Goal: Check status: Check status

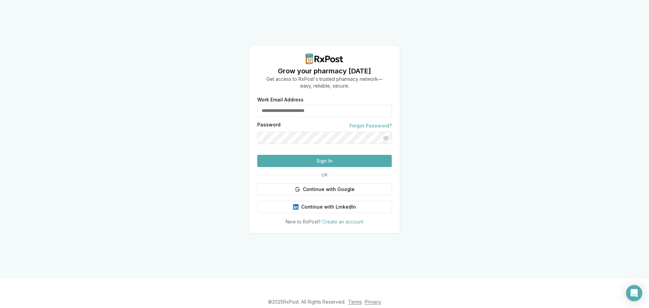
type input "**********"
click at [371, 167] on button "Sign In" at bounding box center [324, 161] width 135 height 12
click at [312, 167] on button "Sign In" at bounding box center [324, 161] width 135 height 12
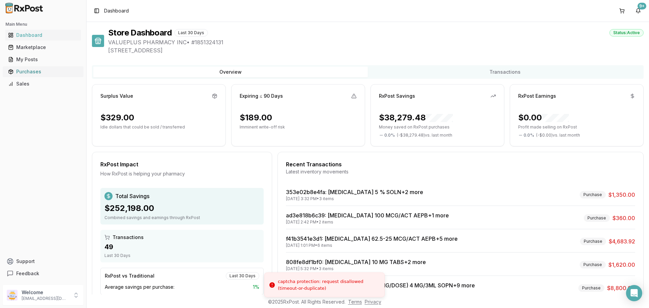
click at [46, 76] on link "Purchases" at bounding box center [42, 72] width 75 height 12
click at [45, 74] on div "Purchases" at bounding box center [43, 71] width 70 height 7
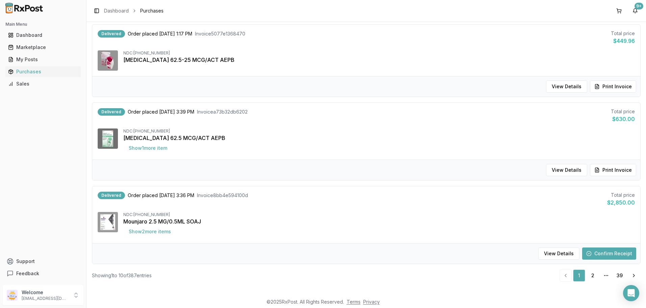
scroll to position [656, 0]
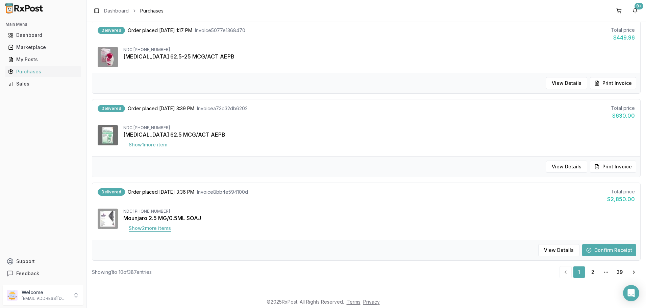
click at [169, 228] on button "Show 2 more item s" at bounding box center [149, 228] width 53 height 12
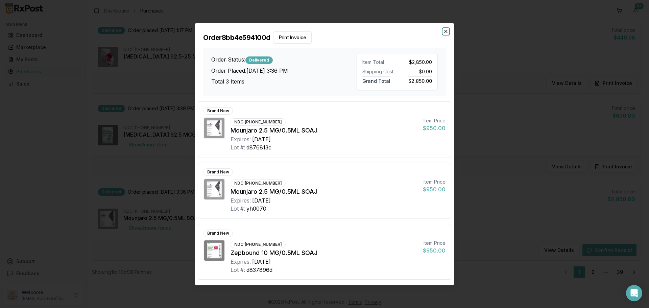
click at [445, 29] on icon "button" at bounding box center [445, 31] width 5 height 5
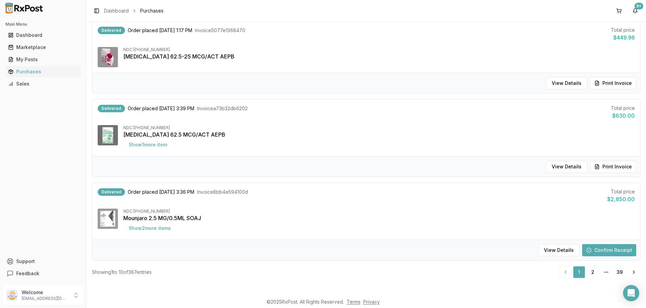
click at [600, 253] on button "Confirm Receipt" at bounding box center [610, 250] width 54 height 12
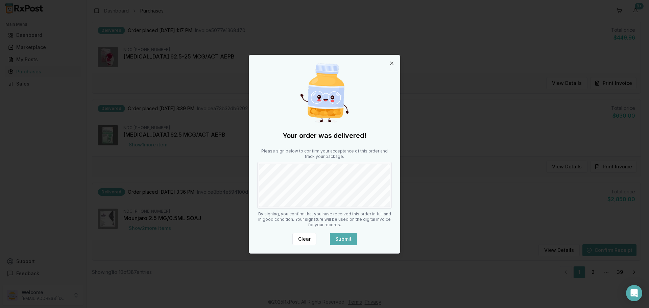
click at [358, 238] on div "Clear Submit" at bounding box center [324, 239] width 135 height 12
drag, startPoint x: 349, startPoint y: 238, endPoint x: 325, endPoint y: 214, distance: 33.9
click at [347, 238] on button "Submit" at bounding box center [343, 239] width 27 height 12
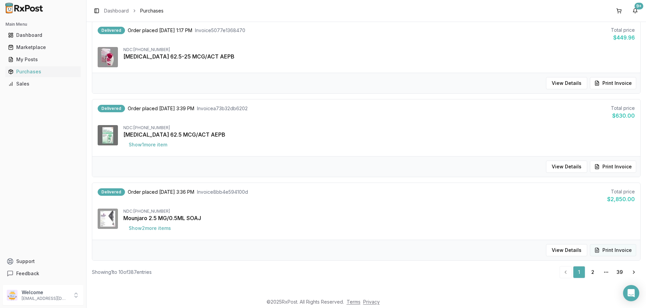
click at [614, 249] on button "Print Invoice" at bounding box center [613, 250] width 46 height 12
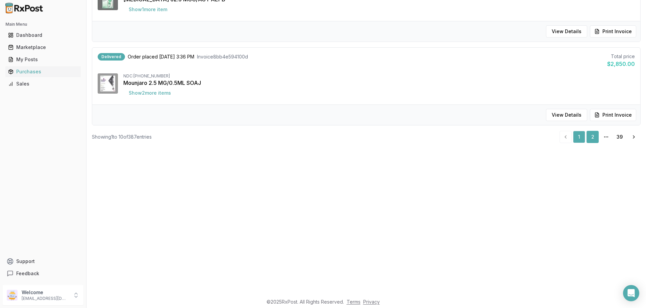
click at [593, 136] on link "2" at bounding box center [593, 137] width 12 height 12
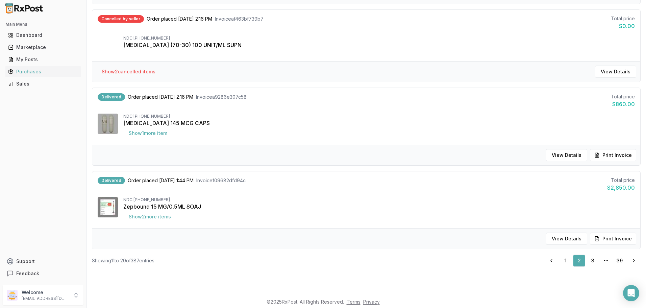
scroll to position [656, 0]
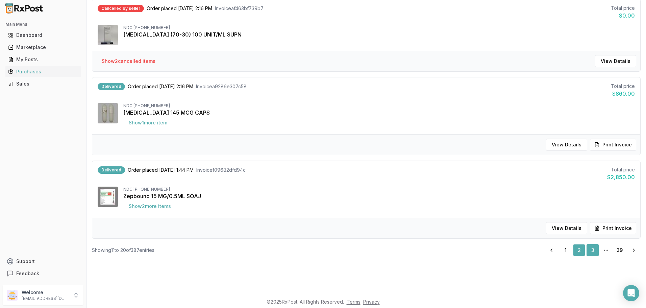
click at [591, 250] on link "3" at bounding box center [593, 250] width 12 height 12
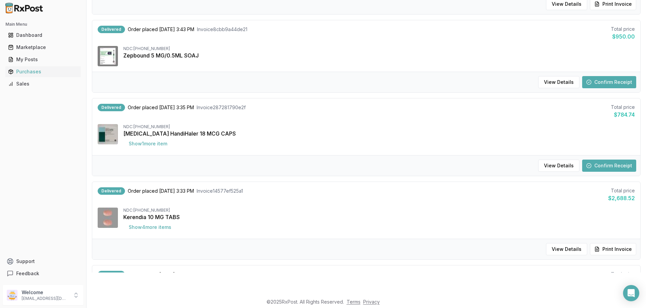
scroll to position [396, 0]
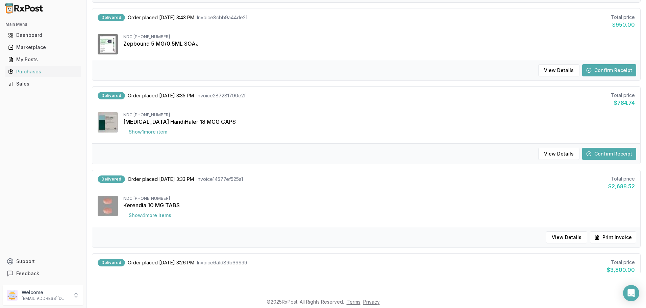
click at [148, 134] on button "Show 1 more item" at bounding box center [147, 132] width 49 height 12
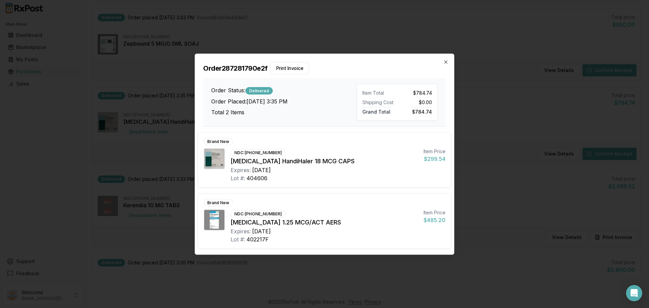
click at [442, 64] on h2 "Order 287281790e2f Print Invoice" at bounding box center [324, 68] width 243 height 12
click at [444, 63] on icon "button" at bounding box center [445, 61] width 5 height 5
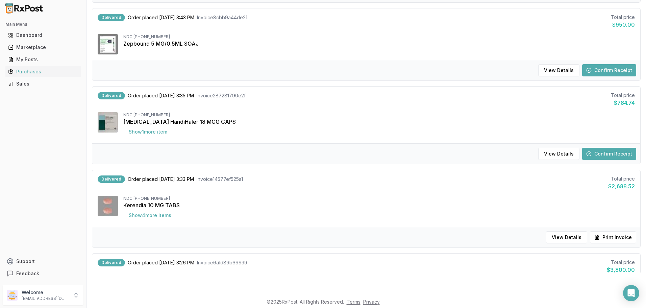
click at [590, 152] on button "Confirm Receipt" at bounding box center [610, 154] width 54 height 12
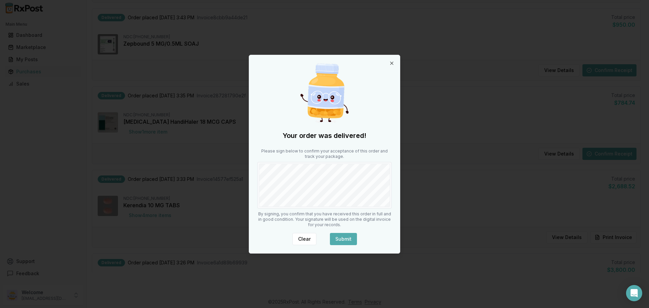
click at [355, 243] on button "Submit" at bounding box center [343, 239] width 27 height 12
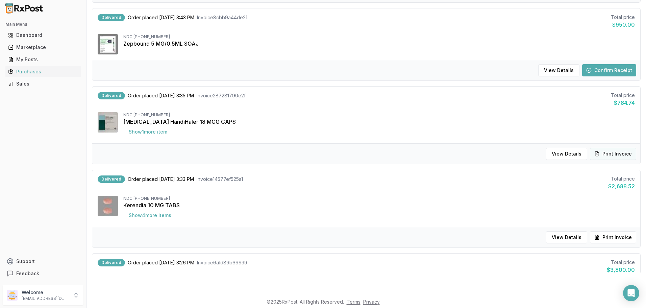
click at [617, 154] on button "Print Invoice" at bounding box center [613, 154] width 46 height 12
click at [628, 68] on button "Confirm Receipt" at bounding box center [610, 70] width 54 height 12
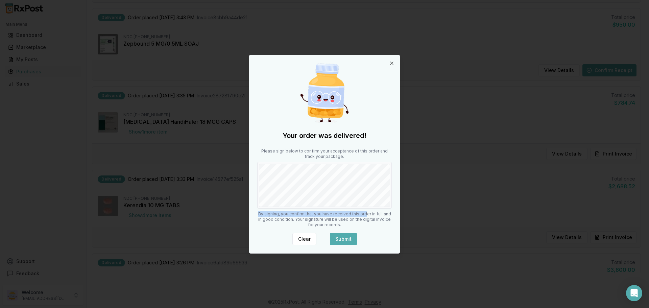
drag, startPoint x: 364, startPoint y: 207, endPoint x: 352, endPoint y: 237, distance: 32.5
click at [361, 214] on div "Your order was delivered! Please sign below to confirm your acceptance of this …" at bounding box center [324, 154] width 151 height 198
click at [352, 237] on button "Submit" at bounding box center [343, 239] width 27 height 12
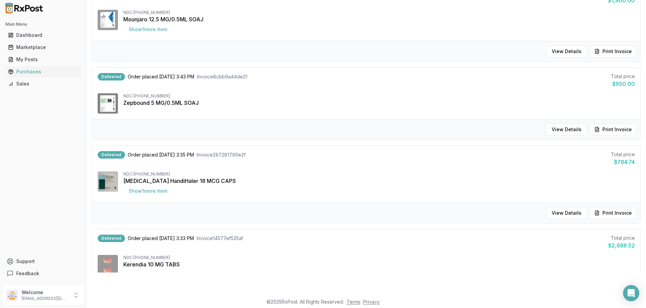
scroll to position [338, 0]
click at [548, 127] on button "View Details" at bounding box center [566, 128] width 41 height 12
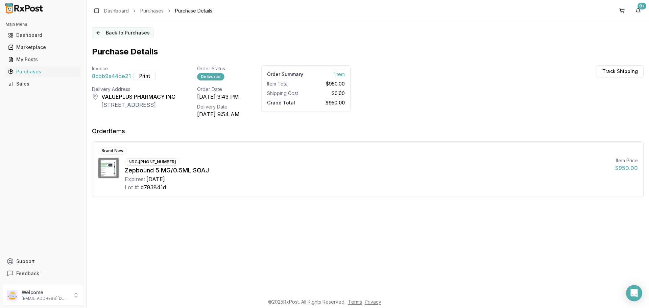
click at [126, 35] on button "Back to Purchases" at bounding box center [123, 32] width 62 height 11
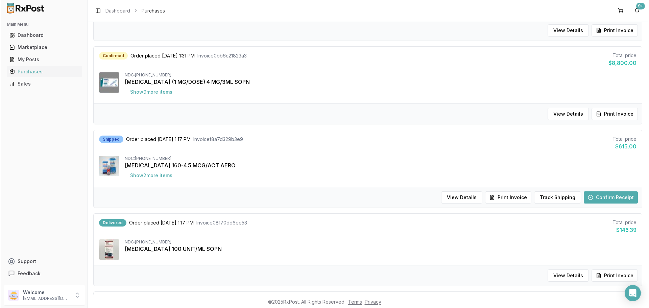
scroll to position [352, 0]
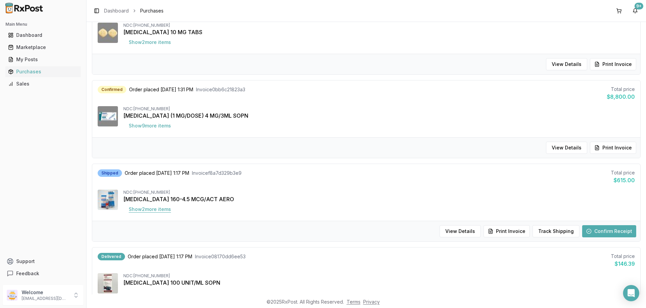
click at [168, 213] on button "Show 2 more item s" at bounding box center [149, 209] width 53 height 12
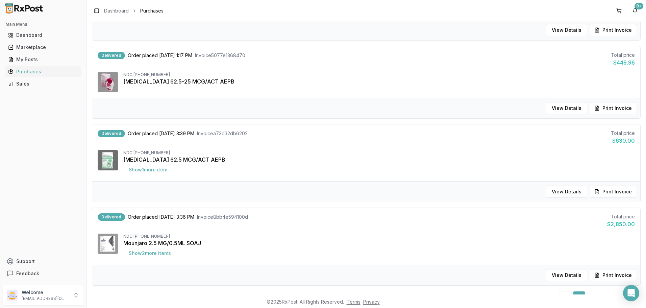
scroll to position [656, 0]
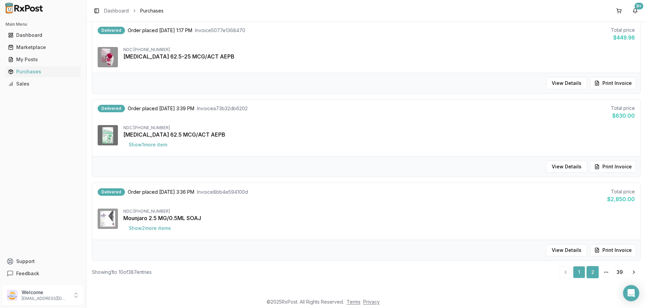
click at [590, 273] on link "2" at bounding box center [593, 272] width 12 height 12
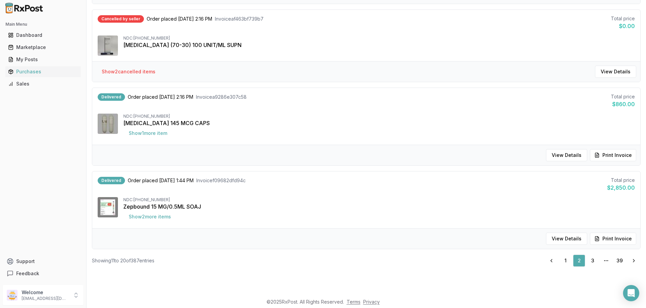
scroll to position [656, 0]
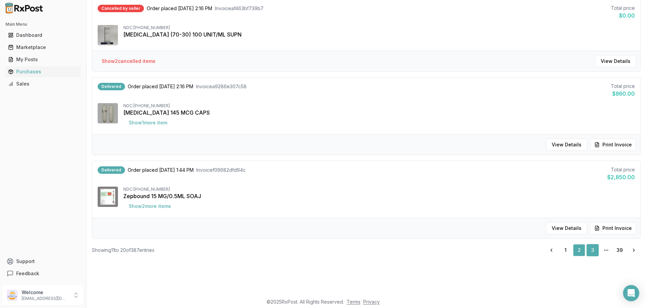
click at [589, 250] on link "3" at bounding box center [593, 250] width 12 height 12
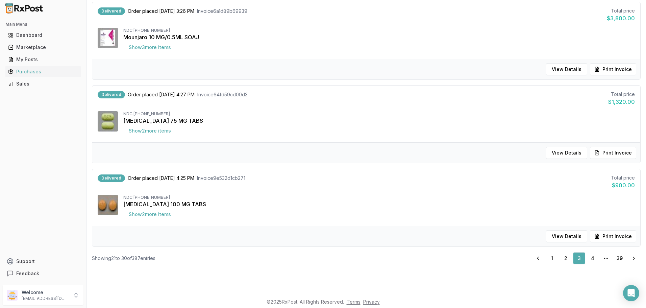
scroll to position [656, 0]
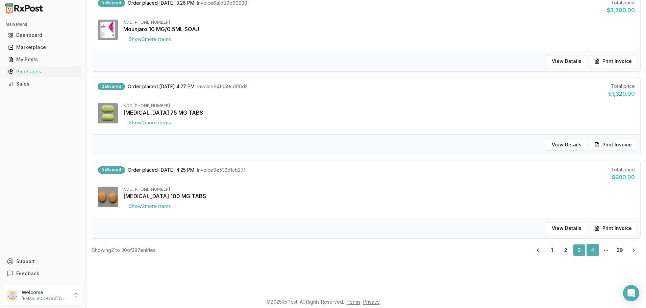
click at [590, 254] on link "4" at bounding box center [593, 250] width 12 height 12
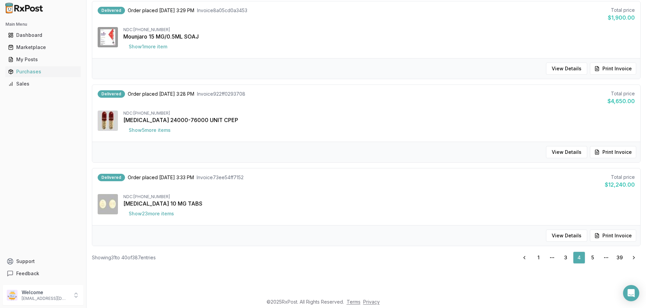
scroll to position [656, 0]
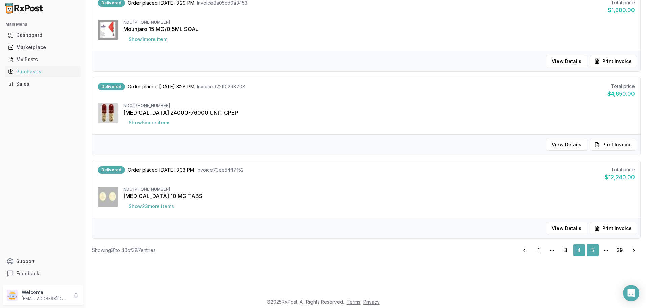
click at [591, 251] on link "5" at bounding box center [593, 250] width 12 height 12
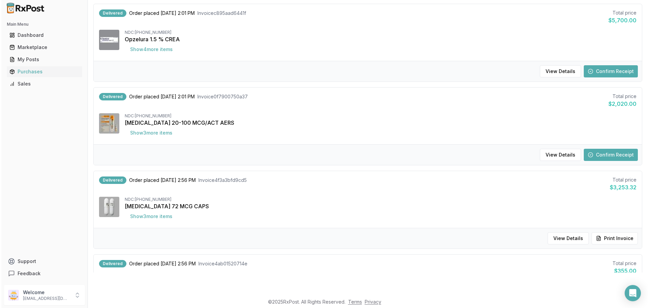
scroll to position [227, 0]
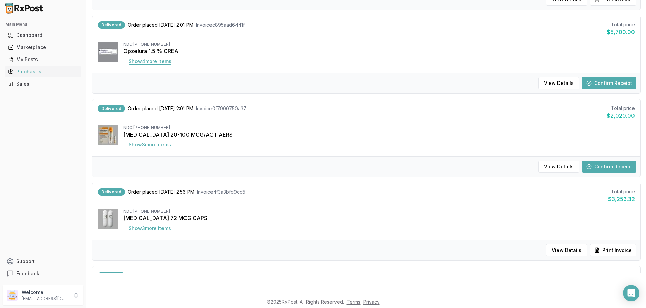
click at [151, 65] on button "Show 4 more item s" at bounding box center [149, 61] width 53 height 12
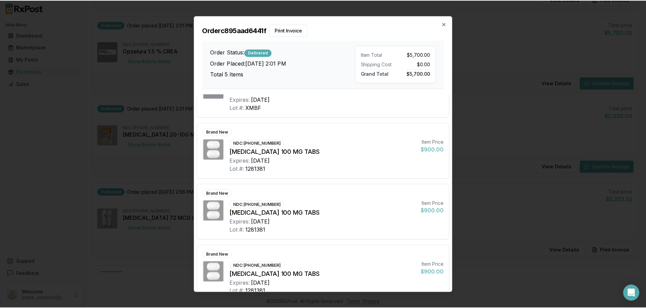
scroll to position [108, 0]
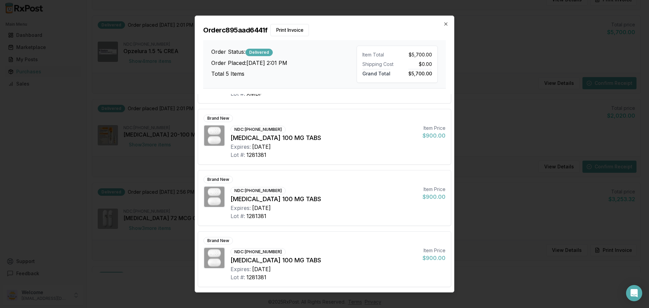
click at [443, 27] on h2 "Order c895aad6441f Print Invoice" at bounding box center [324, 30] width 243 height 12
click at [446, 24] on icon "button" at bounding box center [446, 24] width 3 height 3
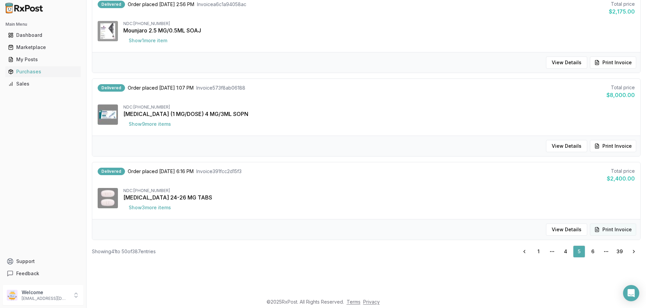
scroll to position [661, 0]
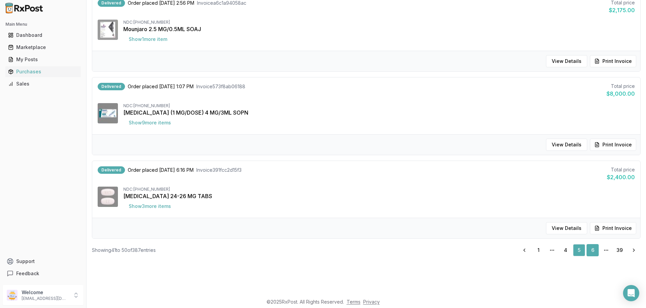
click at [592, 252] on link "6" at bounding box center [593, 250] width 12 height 12
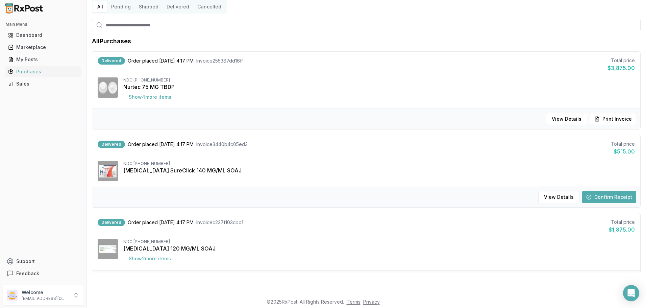
click at [589, 248] on div "[MEDICAL_DATA] 120 MG/ML SOAJ" at bounding box center [379, 248] width 512 height 8
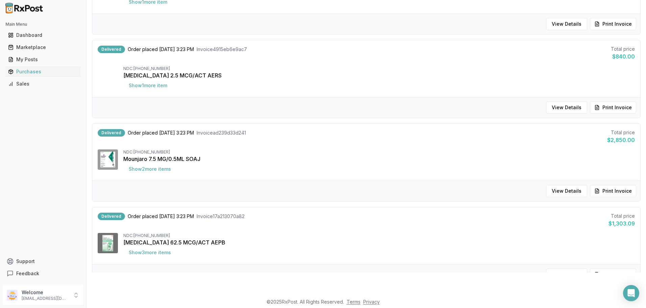
scroll to position [661, 0]
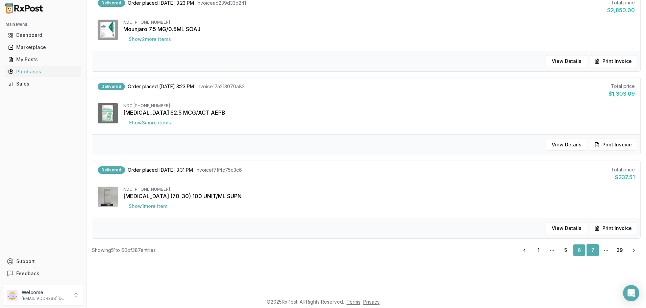
click at [596, 246] on link "7" at bounding box center [593, 250] width 12 height 12
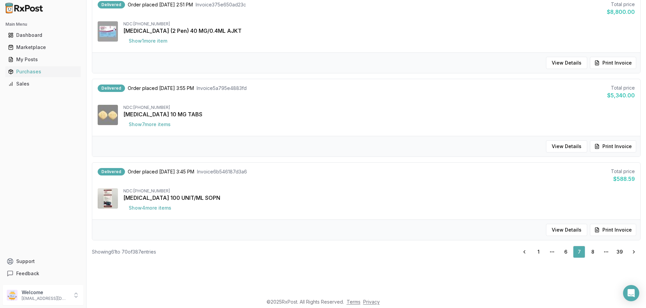
scroll to position [656, 0]
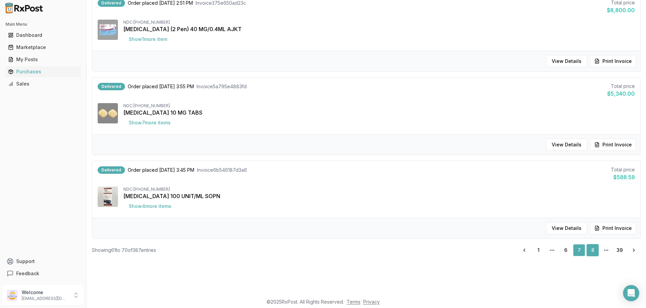
click at [589, 247] on link "8" at bounding box center [593, 250] width 12 height 12
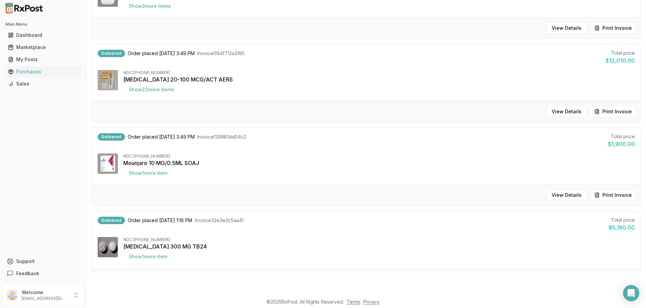
scroll to position [661, 0]
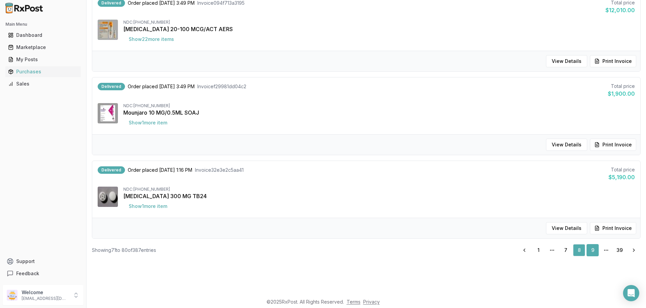
click at [589, 251] on link "9" at bounding box center [593, 250] width 12 height 12
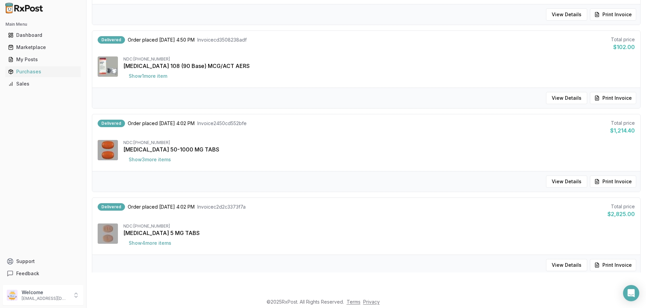
scroll to position [661, 0]
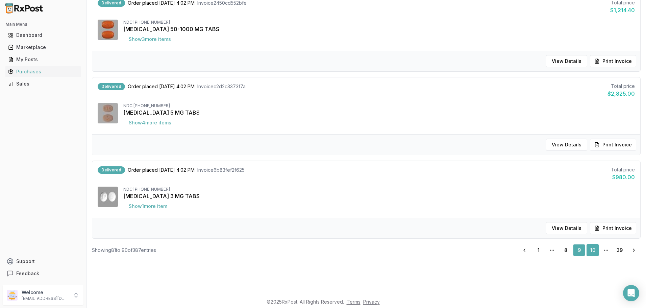
click at [590, 249] on link "10" at bounding box center [593, 250] width 12 height 12
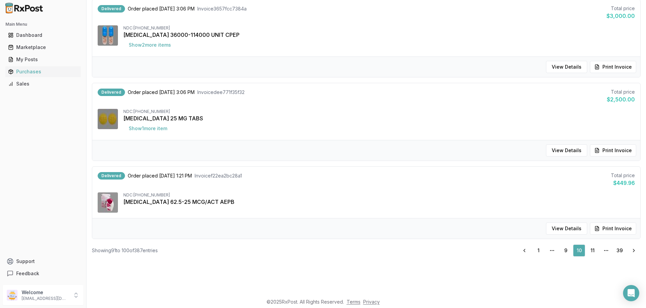
scroll to position [651, 0]
click at [595, 250] on link "11" at bounding box center [593, 250] width 12 height 12
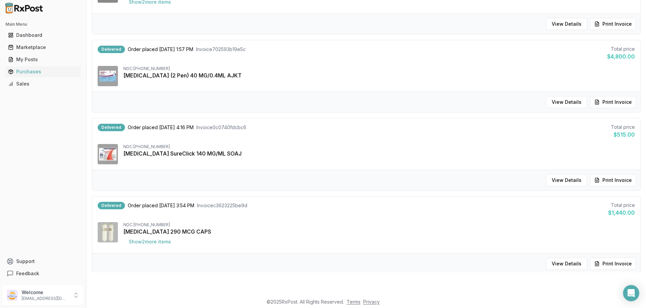
scroll to position [651, 0]
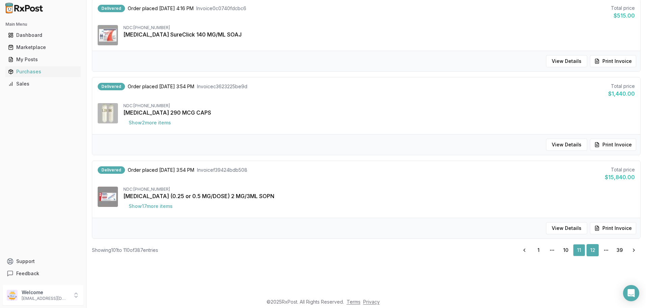
click at [591, 251] on link "12" at bounding box center [593, 250] width 12 height 12
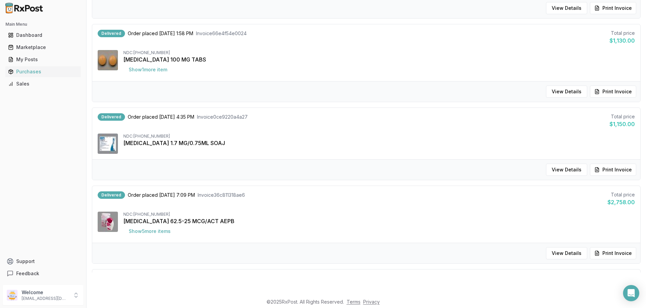
scroll to position [656, 0]
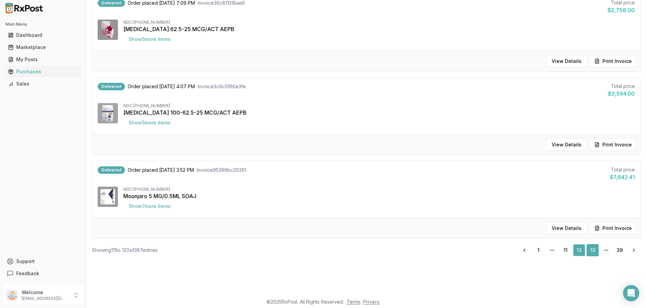
click at [591, 252] on link "13" at bounding box center [593, 250] width 12 height 12
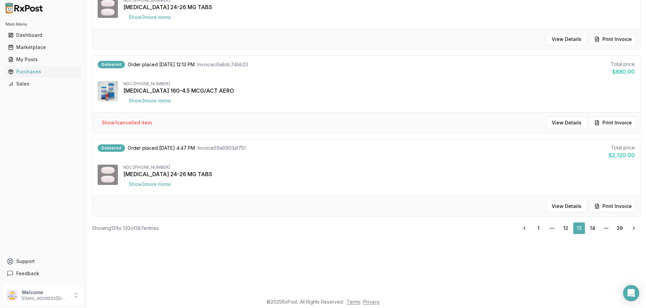
scroll to position [56, 0]
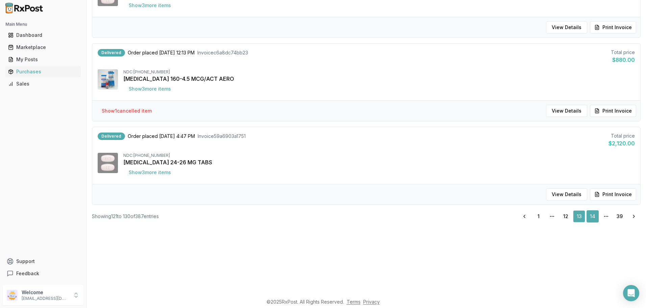
click at [591, 214] on link "14" at bounding box center [593, 216] width 12 height 12
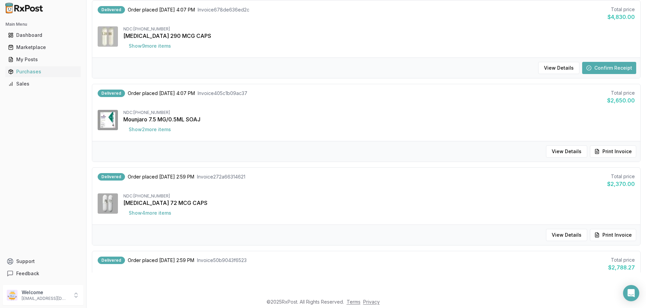
scroll to position [667, 0]
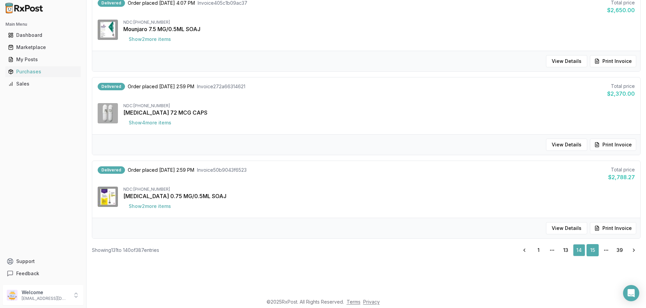
click at [590, 251] on link "15" at bounding box center [593, 250] width 12 height 12
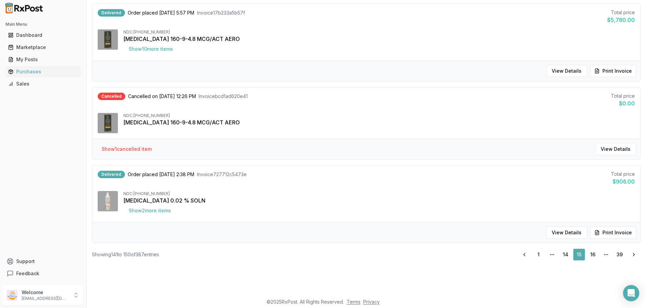
scroll to position [651, 0]
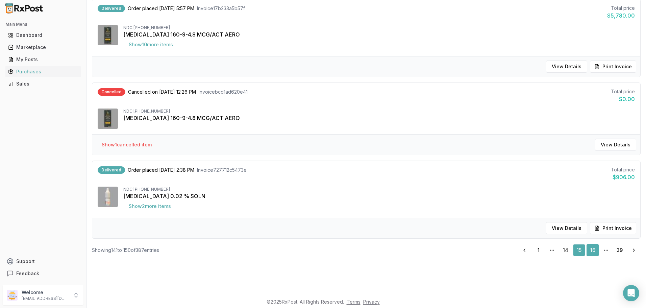
click at [588, 249] on link "16" at bounding box center [593, 250] width 12 height 12
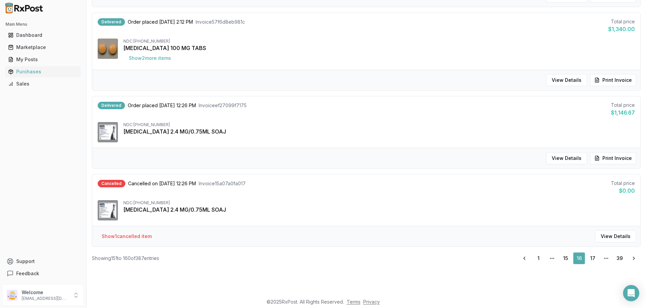
scroll to position [656, 0]
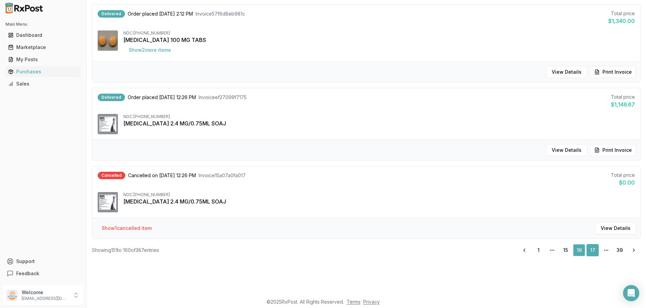
click at [589, 256] on link "17" at bounding box center [593, 250] width 12 height 12
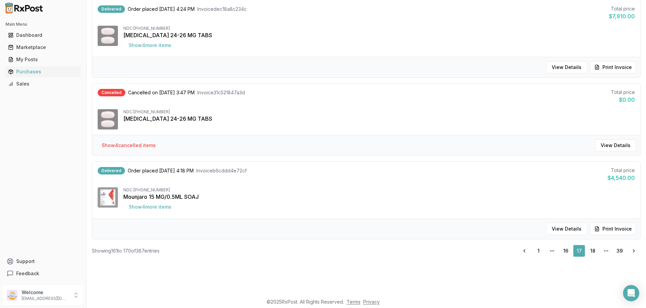
scroll to position [651, 0]
click at [593, 249] on link "18" at bounding box center [593, 250] width 12 height 12
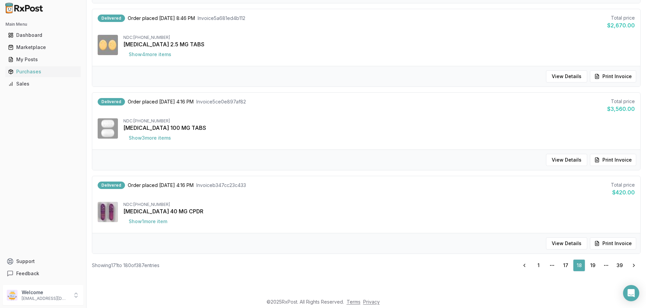
scroll to position [661, 0]
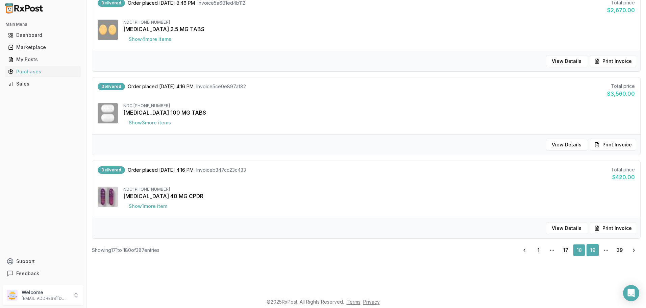
click at [591, 248] on link "19" at bounding box center [593, 250] width 12 height 12
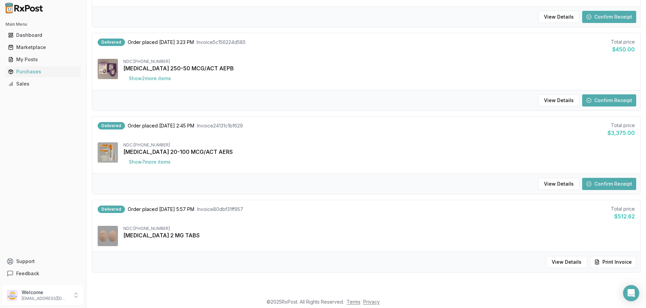
scroll to position [651, 0]
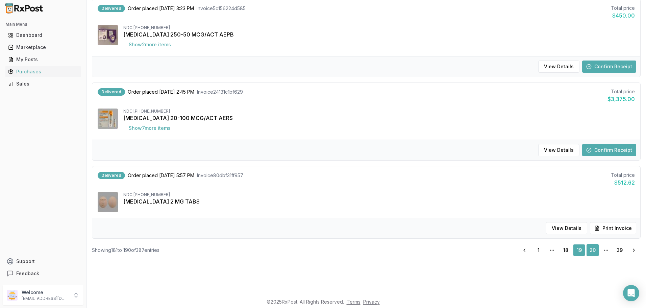
click at [592, 253] on link "20" at bounding box center [593, 250] width 12 height 12
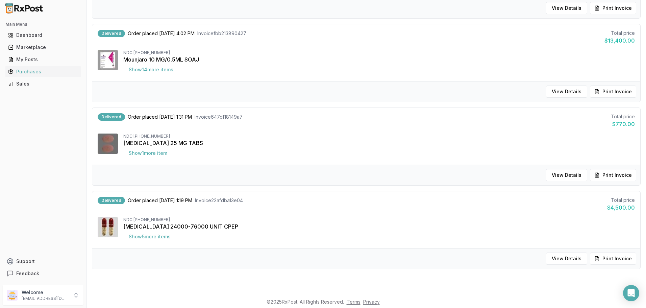
scroll to position [661, 0]
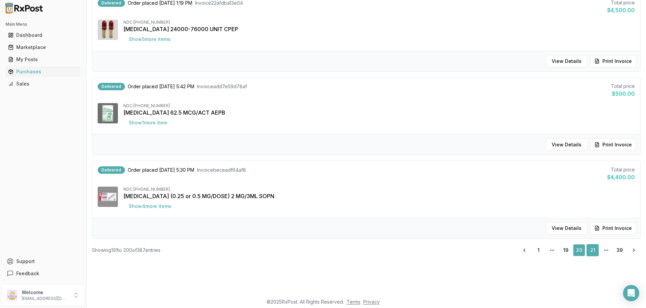
click at [592, 253] on link "21" at bounding box center [593, 250] width 12 height 12
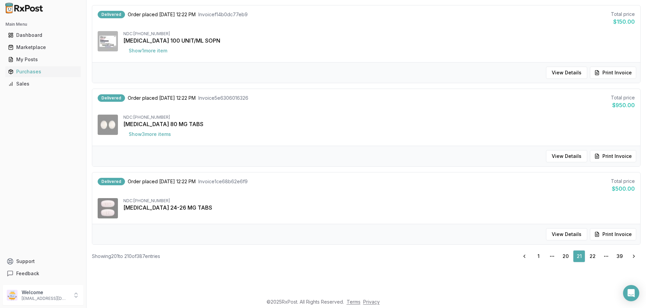
scroll to position [656, 0]
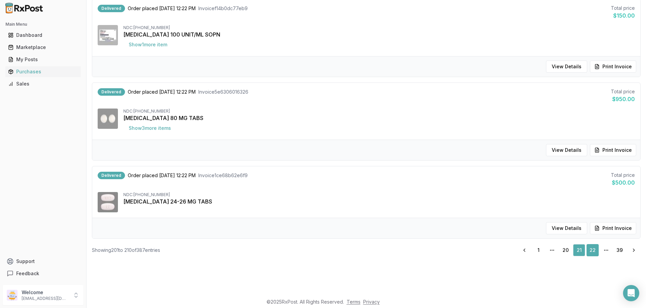
click at [591, 247] on link "22" at bounding box center [593, 250] width 12 height 12
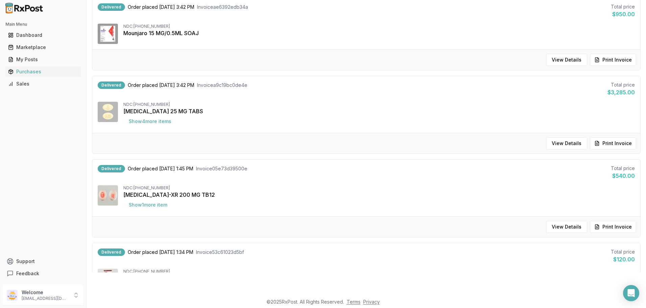
scroll to position [656, 0]
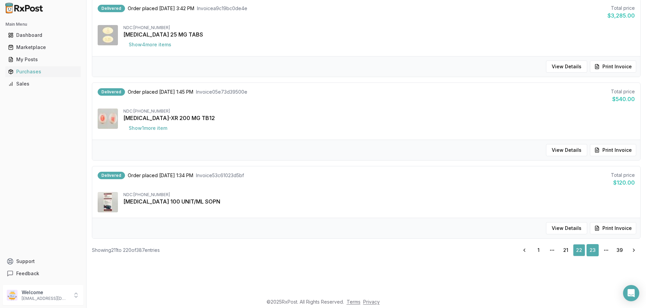
click at [595, 253] on link "23" at bounding box center [593, 250] width 12 height 12
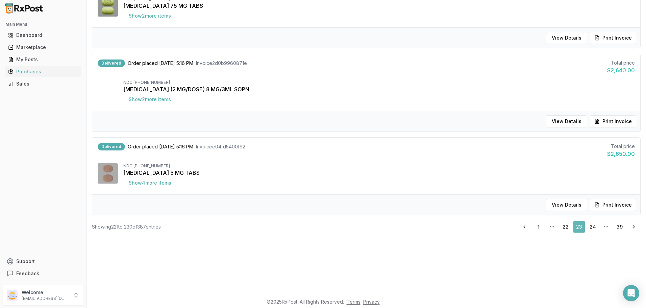
scroll to position [157, 0]
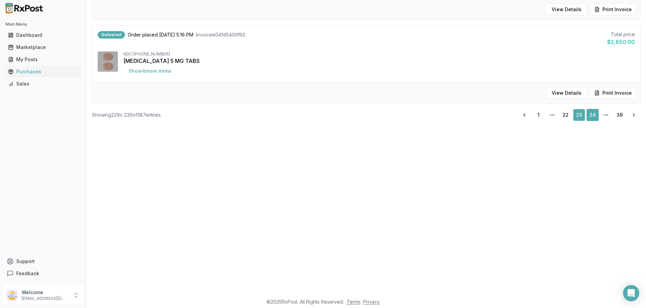
click at [589, 117] on link "24" at bounding box center [593, 115] width 12 height 12
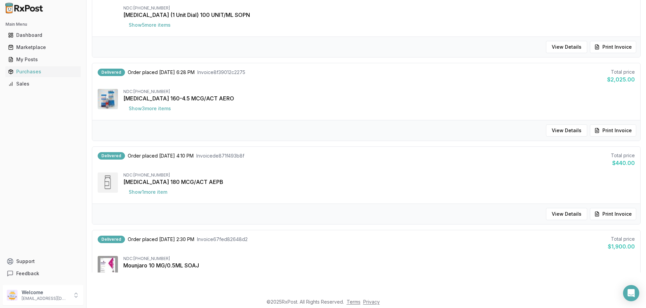
scroll to position [661, 0]
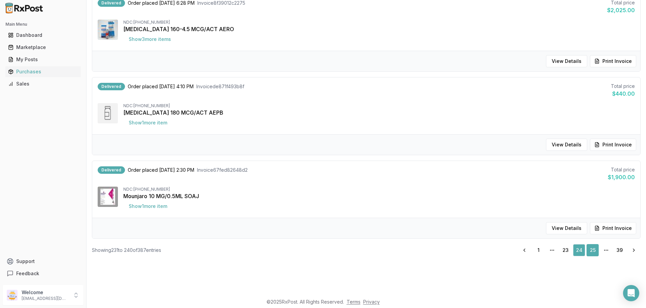
click at [590, 254] on link "25" at bounding box center [593, 250] width 12 height 12
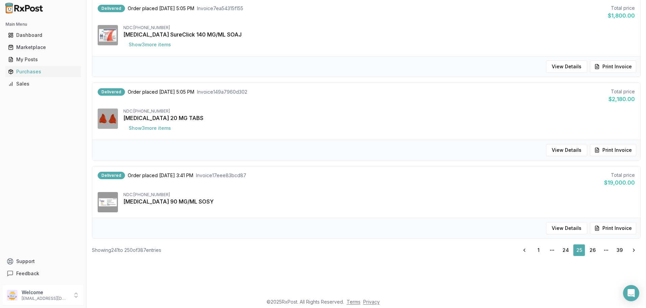
scroll to position [157, 0]
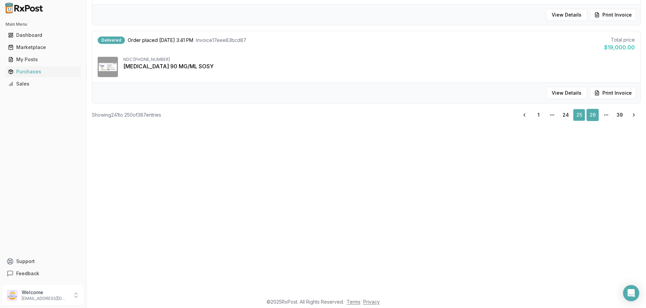
click at [589, 116] on link "26" at bounding box center [593, 115] width 12 height 12
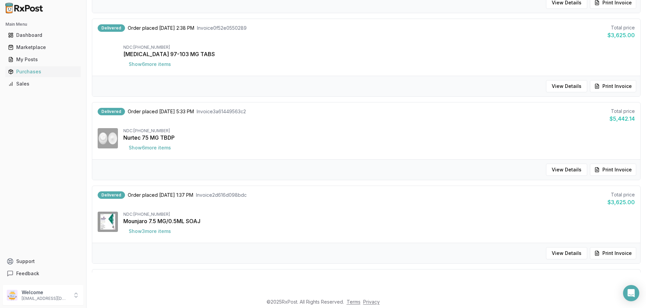
scroll to position [656, 0]
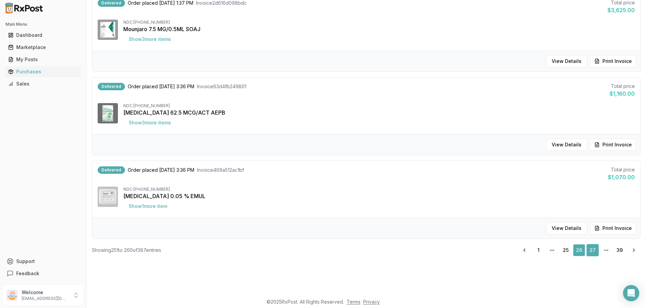
click at [596, 250] on link "27" at bounding box center [593, 250] width 12 height 12
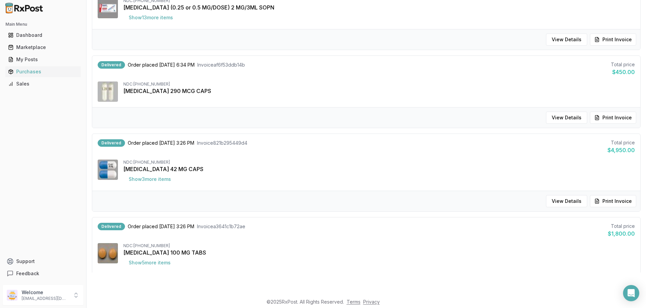
scroll to position [651, 0]
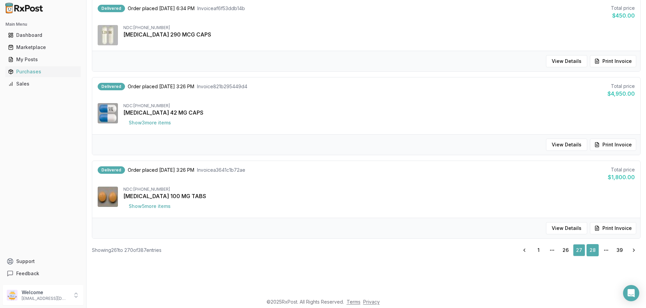
click at [591, 250] on link "28" at bounding box center [593, 250] width 12 height 12
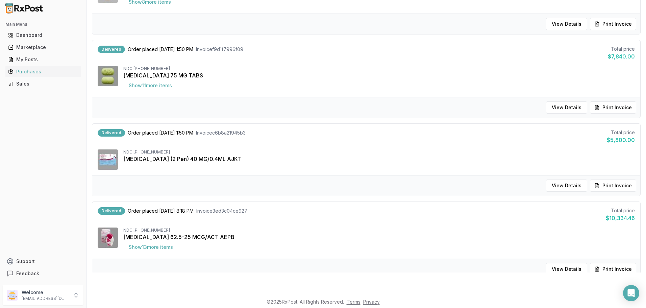
scroll to position [656, 0]
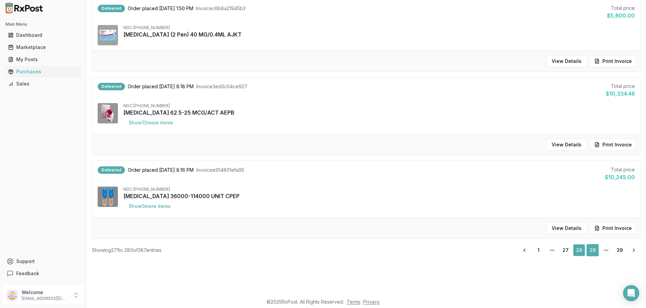
click at [594, 250] on link "29" at bounding box center [593, 250] width 12 height 12
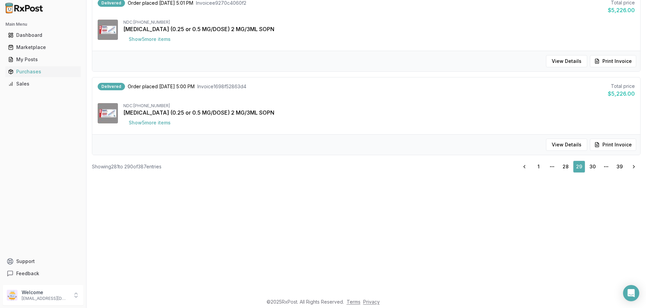
scroll to position [191, 0]
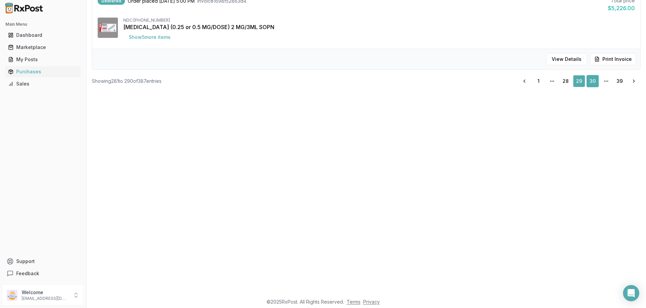
click at [589, 82] on link "30" at bounding box center [593, 81] width 12 height 12
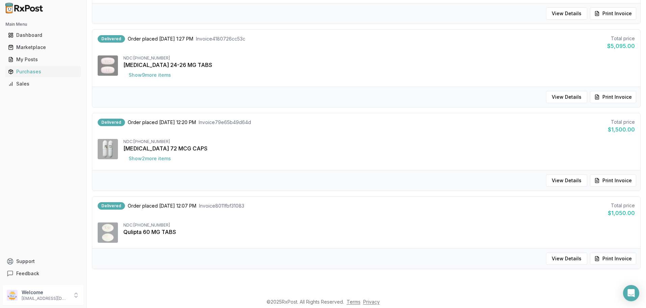
scroll to position [661, 0]
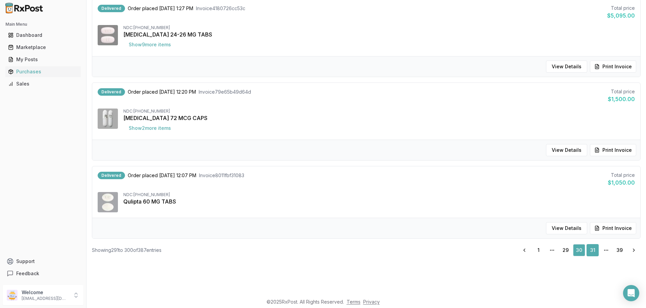
click at [587, 255] on link "31" at bounding box center [593, 250] width 12 height 12
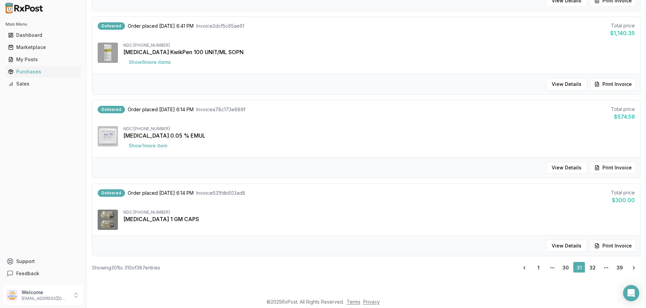
scroll to position [651, 0]
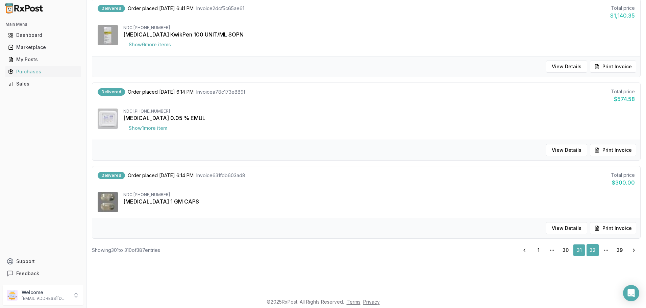
click at [592, 250] on link "32" at bounding box center [593, 250] width 12 height 12
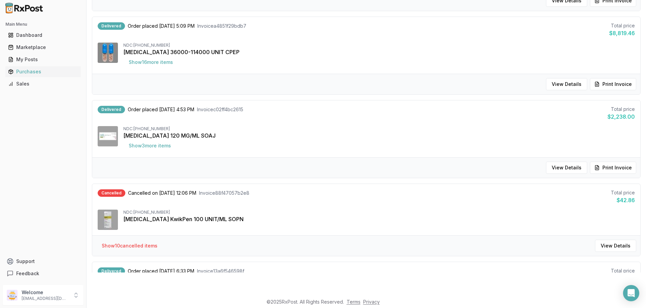
scroll to position [645, 0]
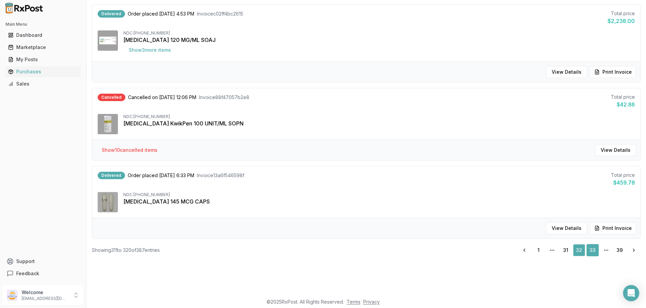
click at [589, 250] on link "33" at bounding box center [593, 250] width 12 height 12
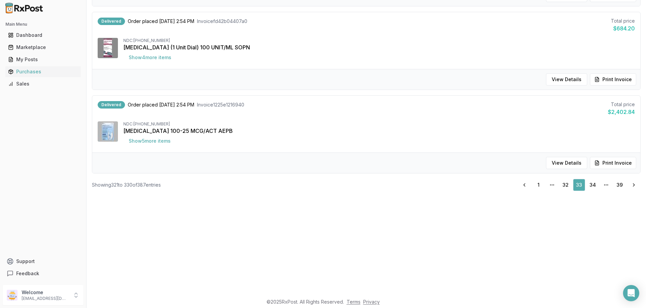
scroll to position [259, 0]
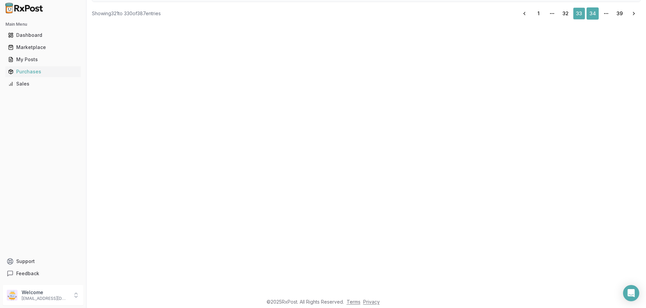
click at [591, 18] on link "34" at bounding box center [593, 13] width 12 height 12
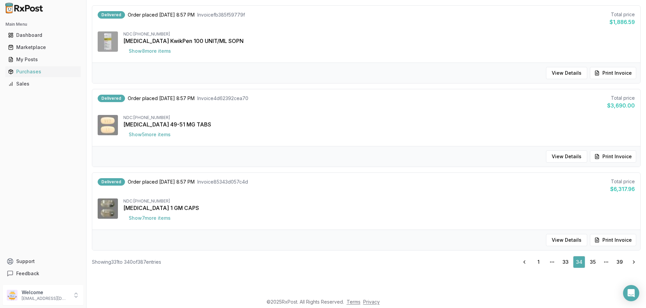
scroll to position [667, 0]
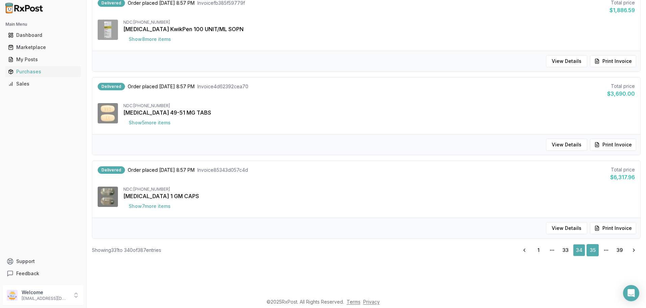
click at [593, 253] on link "35" at bounding box center [593, 250] width 12 height 12
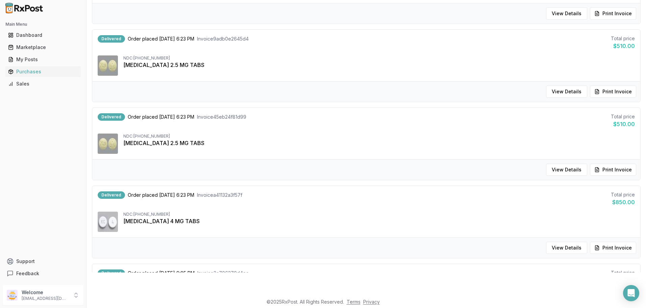
scroll to position [640, 0]
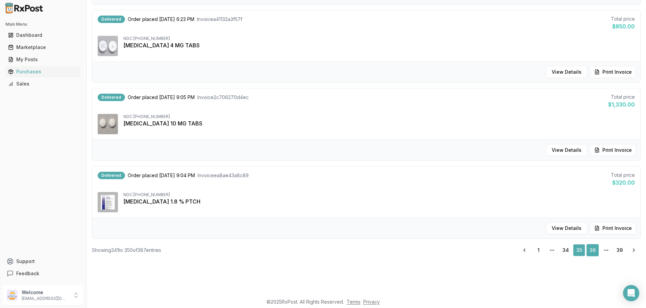
click at [588, 255] on link "36" at bounding box center [593, 250] width 12 height 12
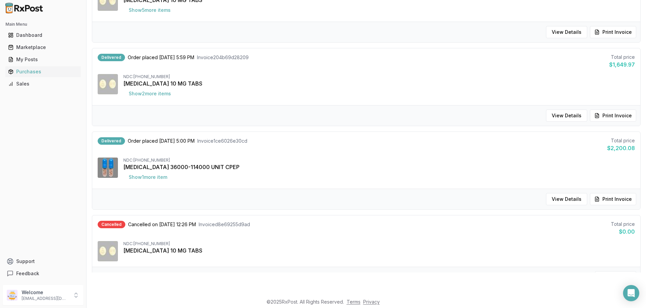
scroll to position [661, 0]
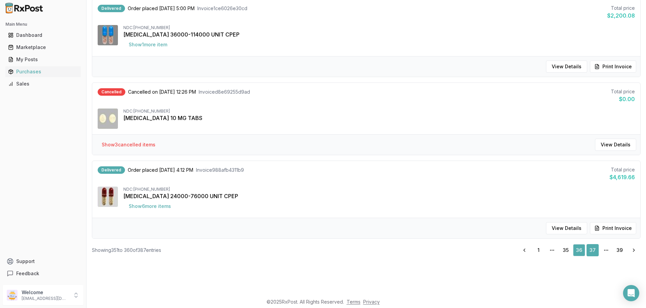
click at [590, 252] on link "37" at bounding box center [593, 250] width 12 height 12
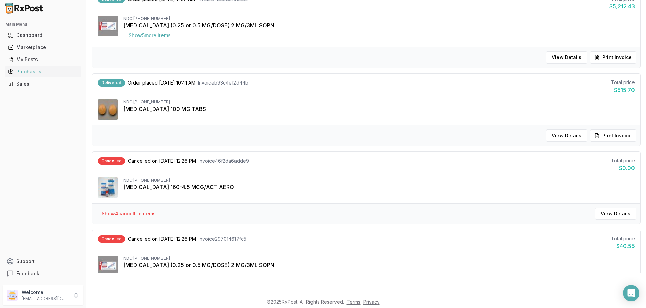
scroll to position [634, 0]
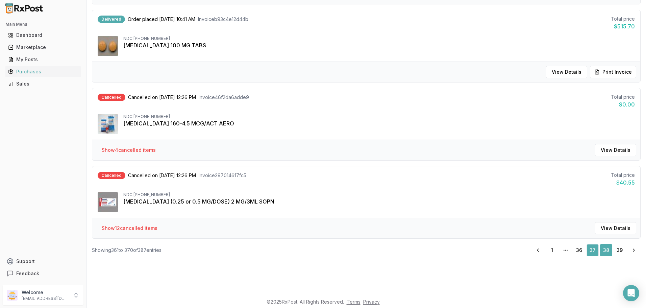
click at [602, 251] on link "38" at bounding box center [606, 250] width 12 height 12
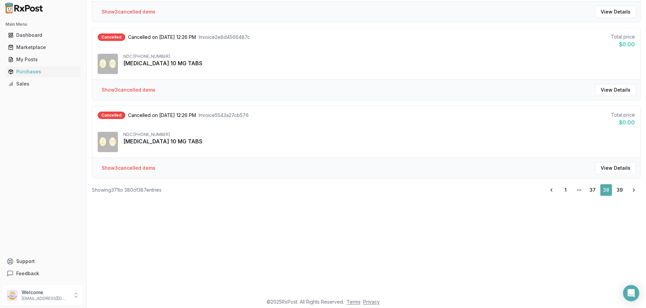
scroll to position [191, 0]
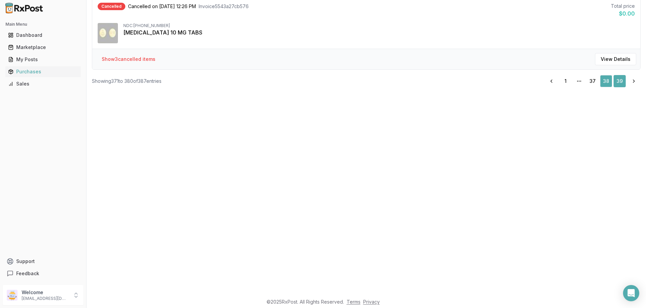
click at [617, 78] on link "39" at bounding box center [620, 81] width 12 height 12
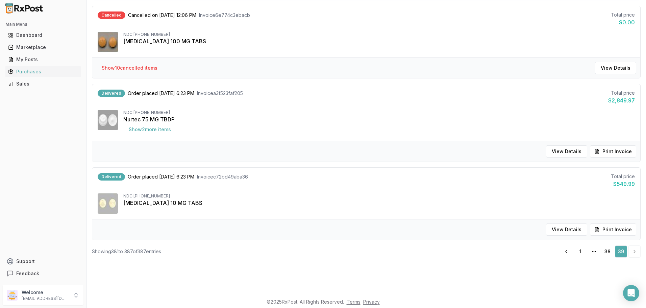
scroll to position [389, 0]
